Goal: Task Accomplishment & Management: Manage account settings

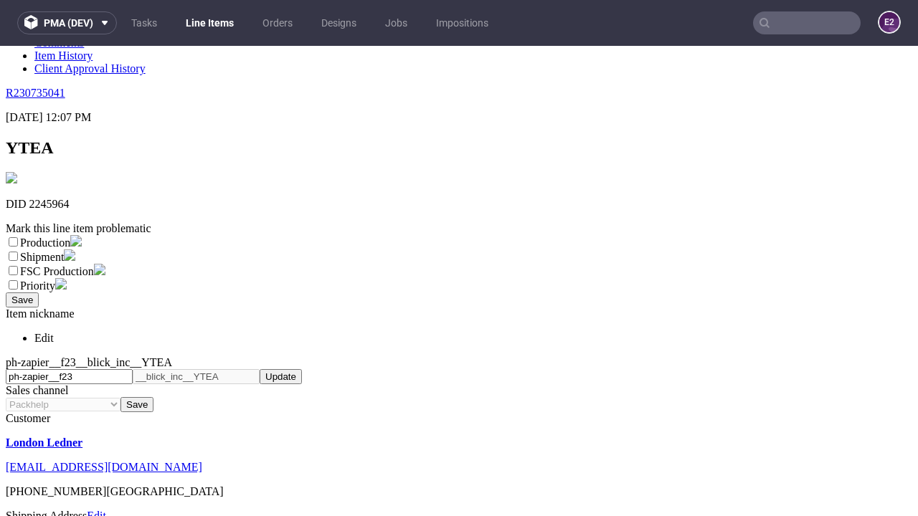
scroll to position [252, 0]
select select "dtp_ca_needed"
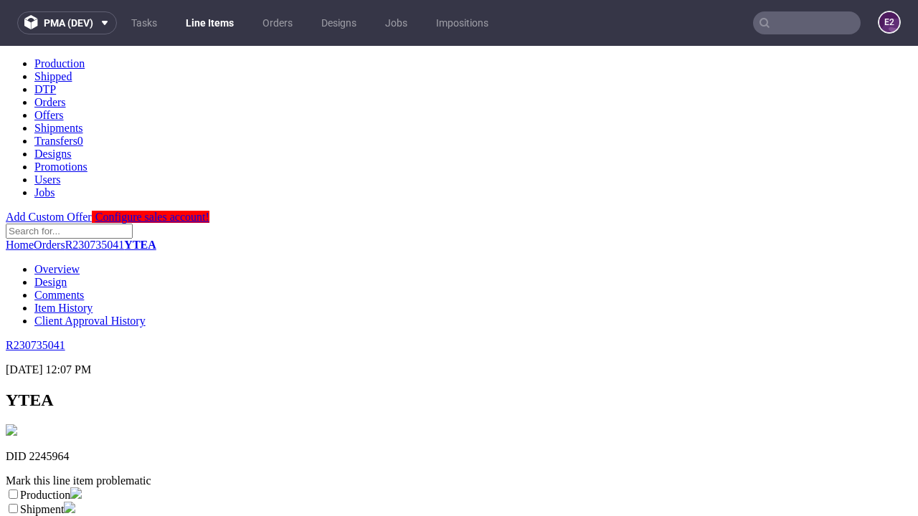
scroll to position [0, 0]
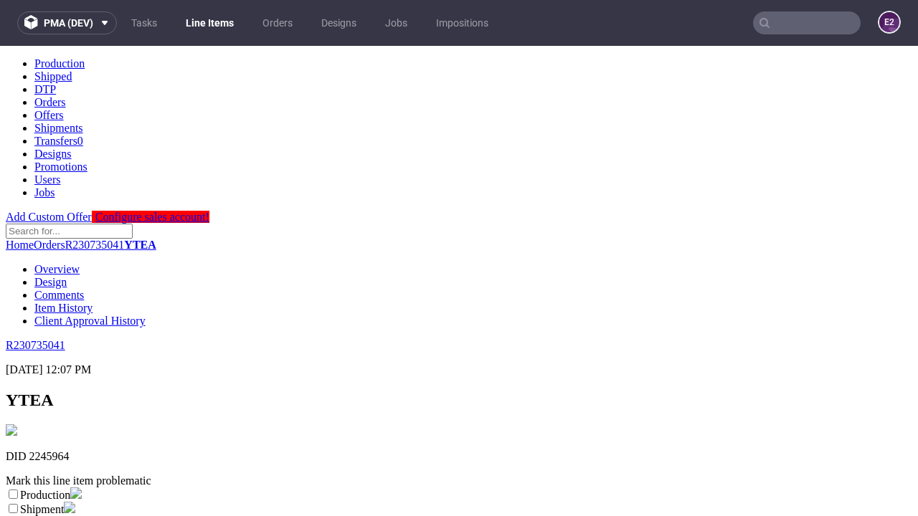
checkbox input "true"
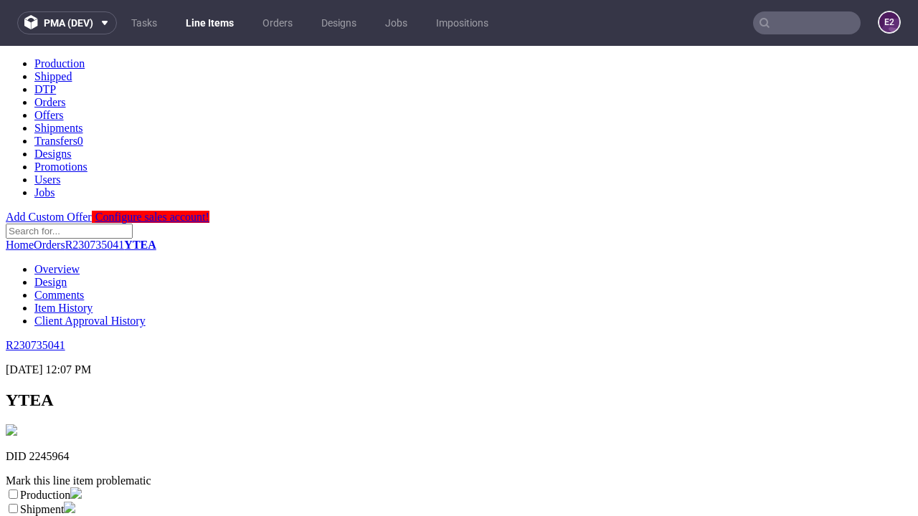
scroll to position [13, 0]
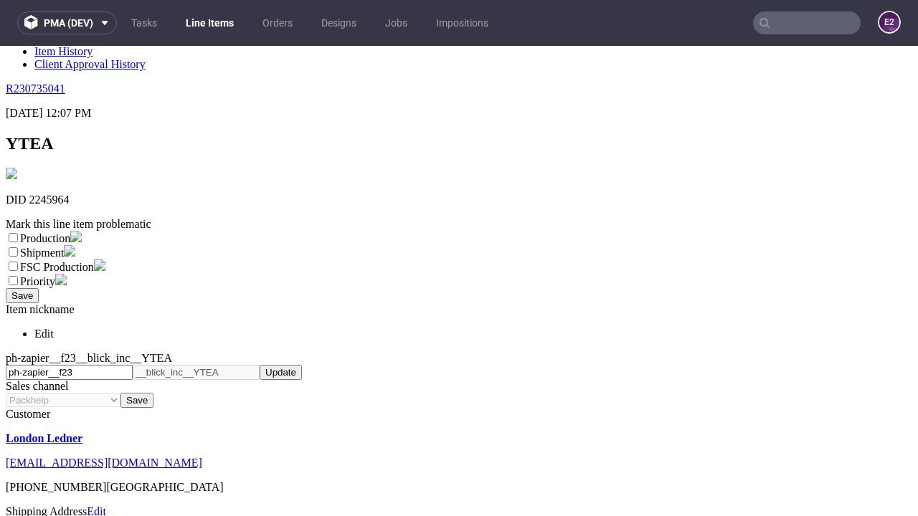
type textarea "test"
